Goal: Transaction & Acquisition: Purchase product/service

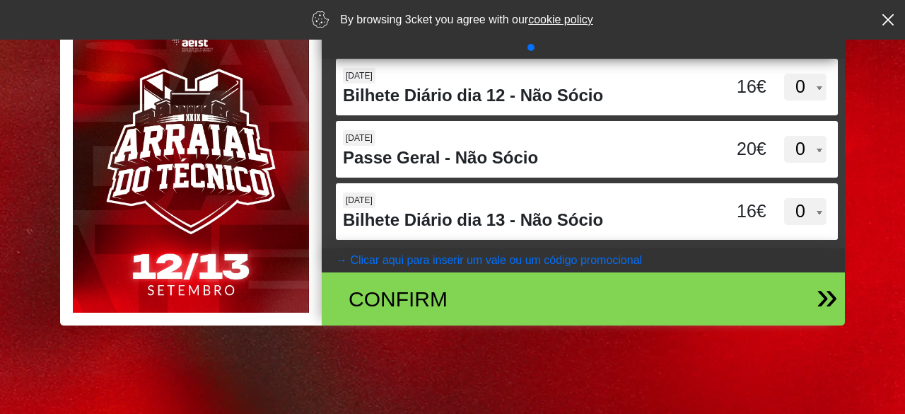
scroll to position [71, 0]
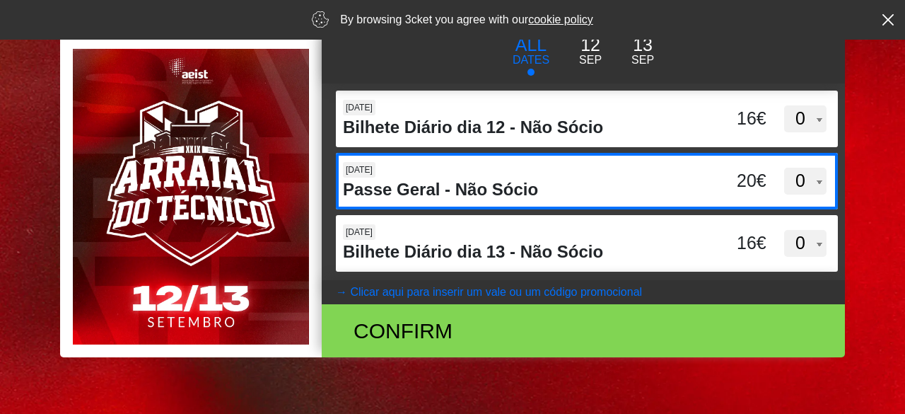
click at [813, 176] on select "0 1 2 3 4 5 6 7 8 9 10 11 12 13 14 15" at bounding box center [805, 181] width 42 height 27
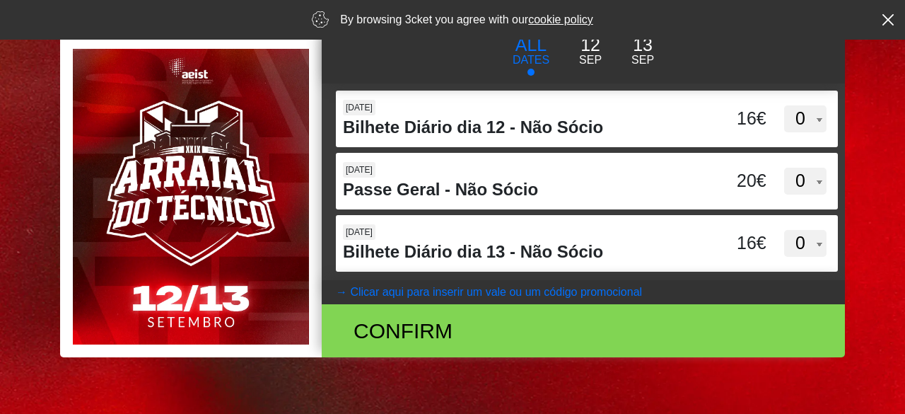
select select "2"
click at [784, 168] on select "0 1 2 3 4 5 6 7 8 9 10 11 12 13 14 15" at bounding box center [805, 181] width 42 height 27
click at [660, 320] on div "40€" at bounding box center [718, 331] width 120 height 32
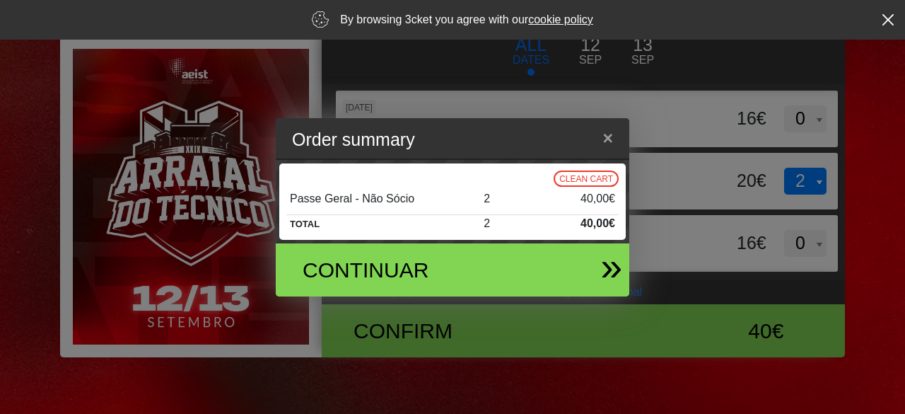
click at [502, 275] on div "Continuar" at bounding box center [446, 269] width 331 height 53
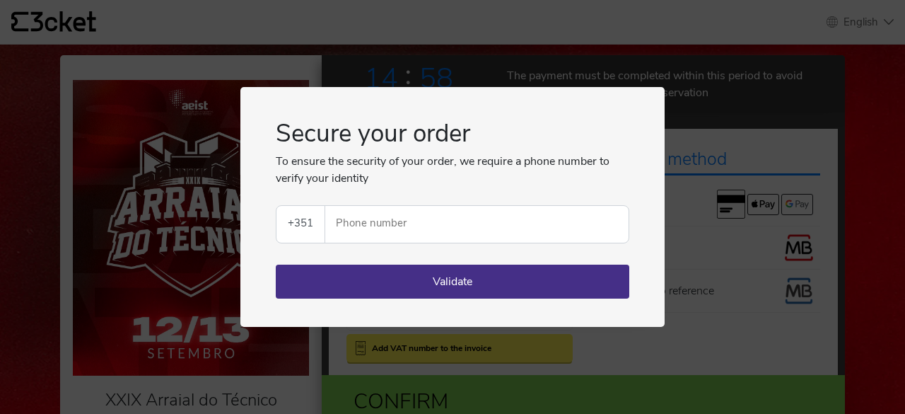
drag, startPoint x: 784, startPoint y: 176, endPoint x: 770, endPoint y: 183, distance: 15.2
click at [781, 177] on div "Secure your order To ensure the security of your order, we require a phone numb…" at bounding box center [452, 207] width 905 height 414
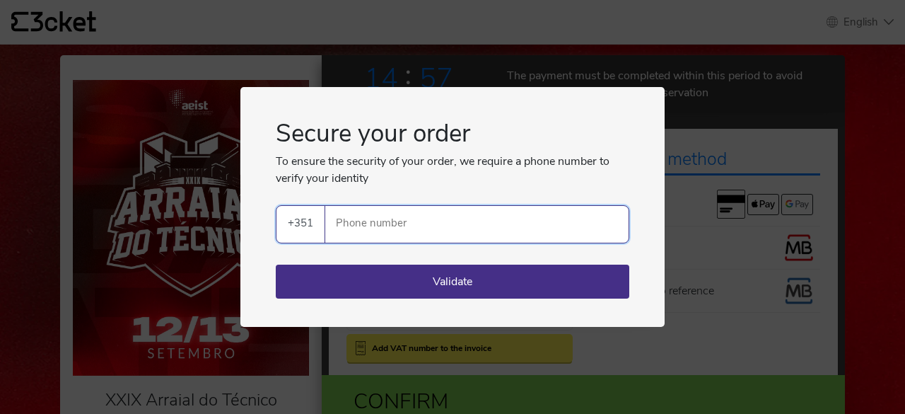
click at [485, 236] on input "Phone number" at bounding box center [483, 224] width 292 height 37
type input "963841918"
click at [475, 274] on button "Validate" at bounding box center [453, 281] width 354 height 34
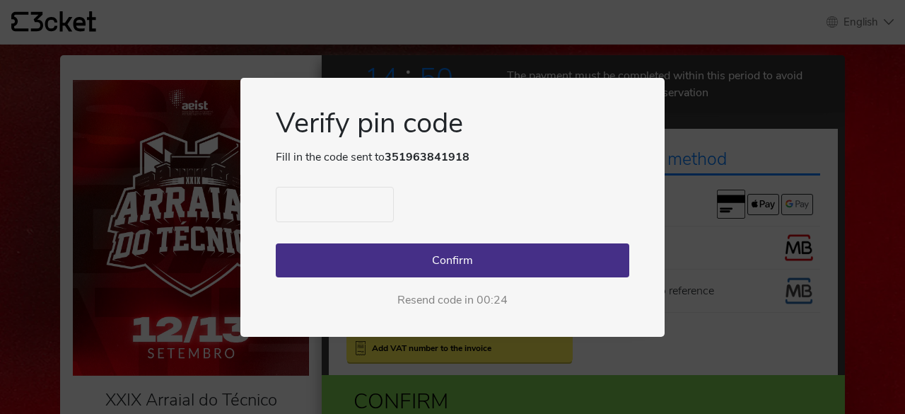
click at [345, 194] on input "text" at bounding box center [335, 204] width 118 height 35
type input "4283"
click at [508, 260] on button "Confirm" at bounding box center [453, 260] width 354 height 34
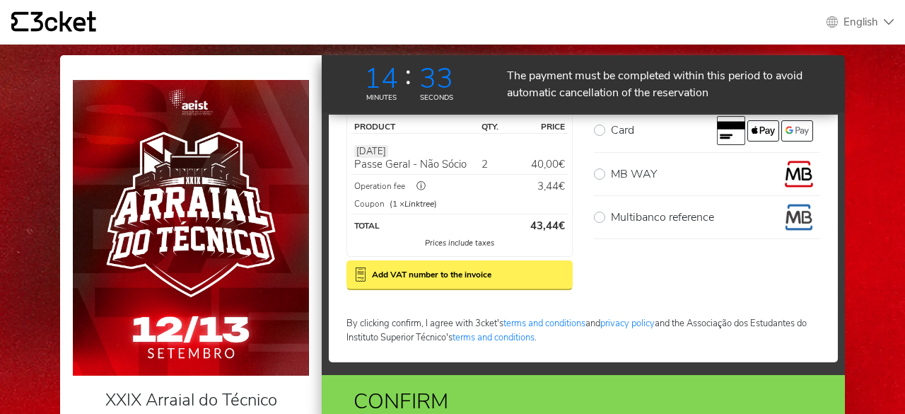
scroll to position [74, 0]
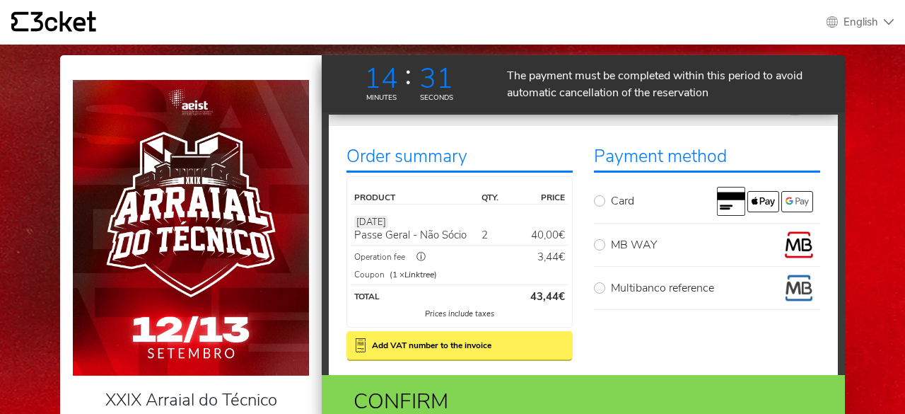
click at [634, 241] on p "MB WAY" at bounding box center [634, 244] width 46 height 17
click at [620, 240] on input "MB WAY" at bounding box center [615, 235] width 9 height 9
radio input "true"
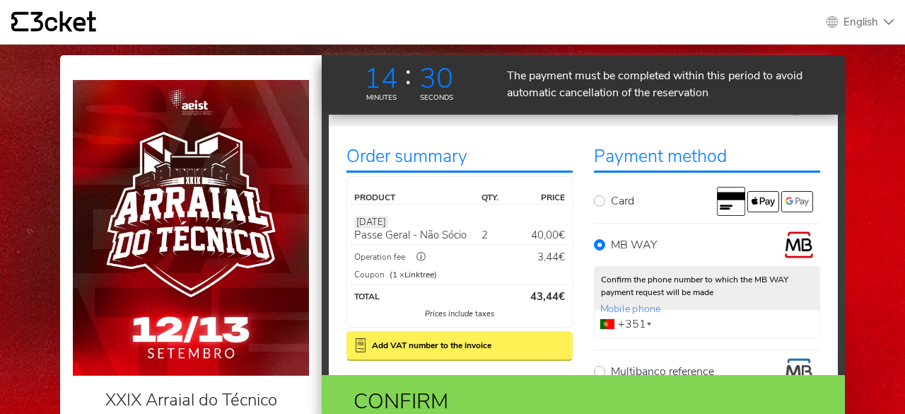
click at [673, 332] on input "Mobile phone" at bounding box center [707, 324] width 226 height 30
type input "963841918"
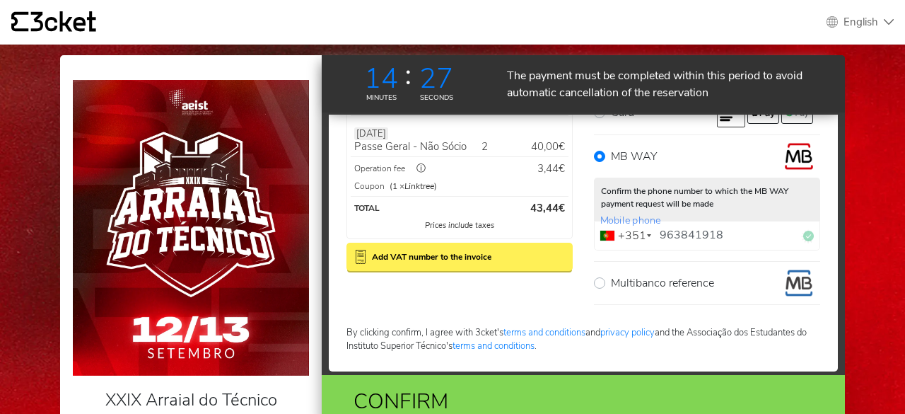
scroll to position [171, 0]
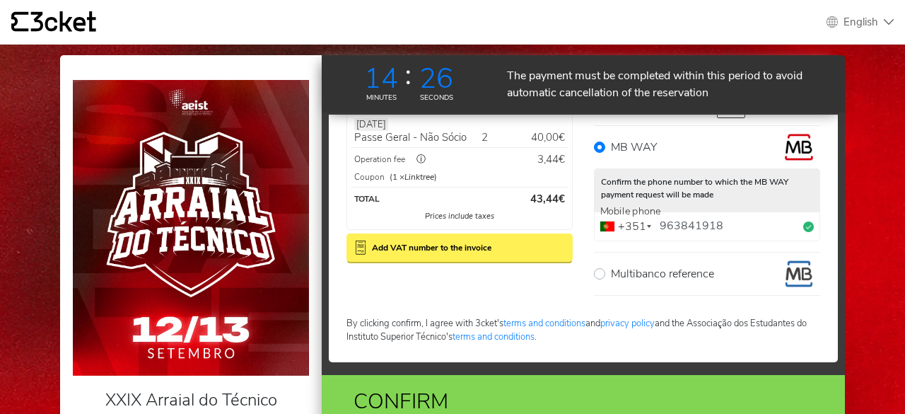
click at [518, 405] on div "Confirm" at bounding box center [503, 401] width 320 height 32
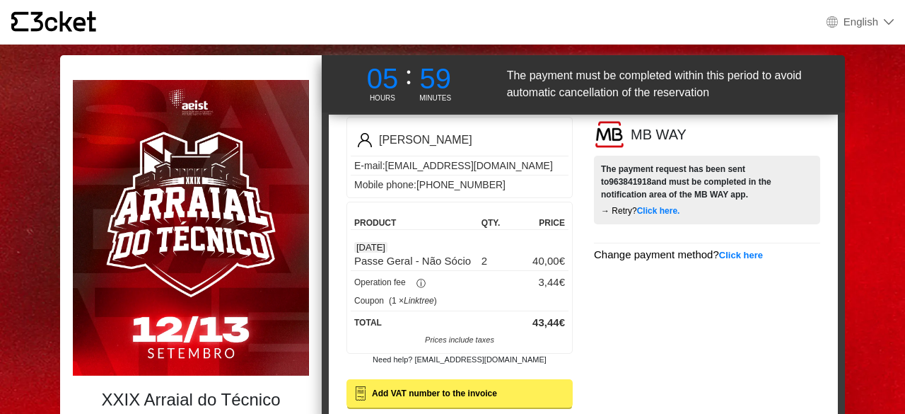
scroll to position [150, 0]
